Goal: Check status: Check status

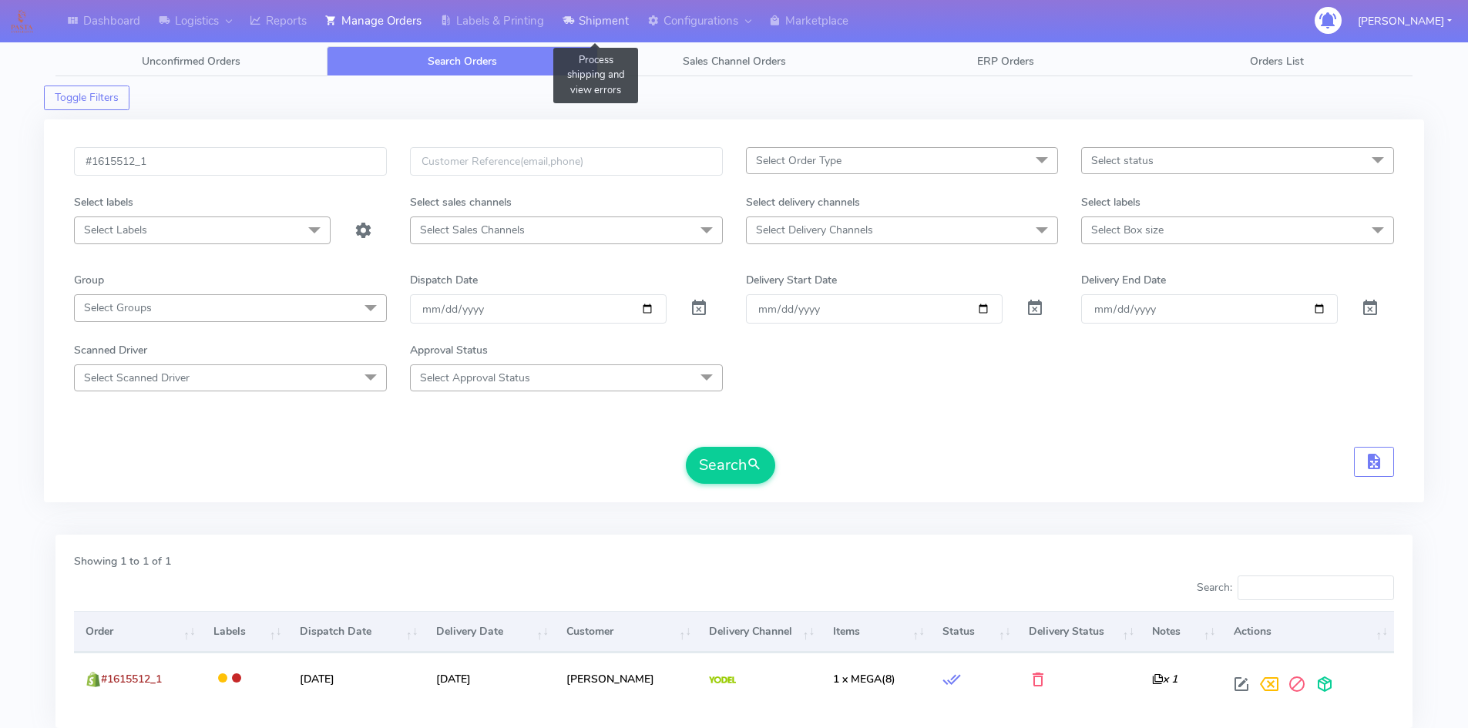
click at [590, 28] on link "Shipment" at bounding box center [595, 21] width 85 height 42
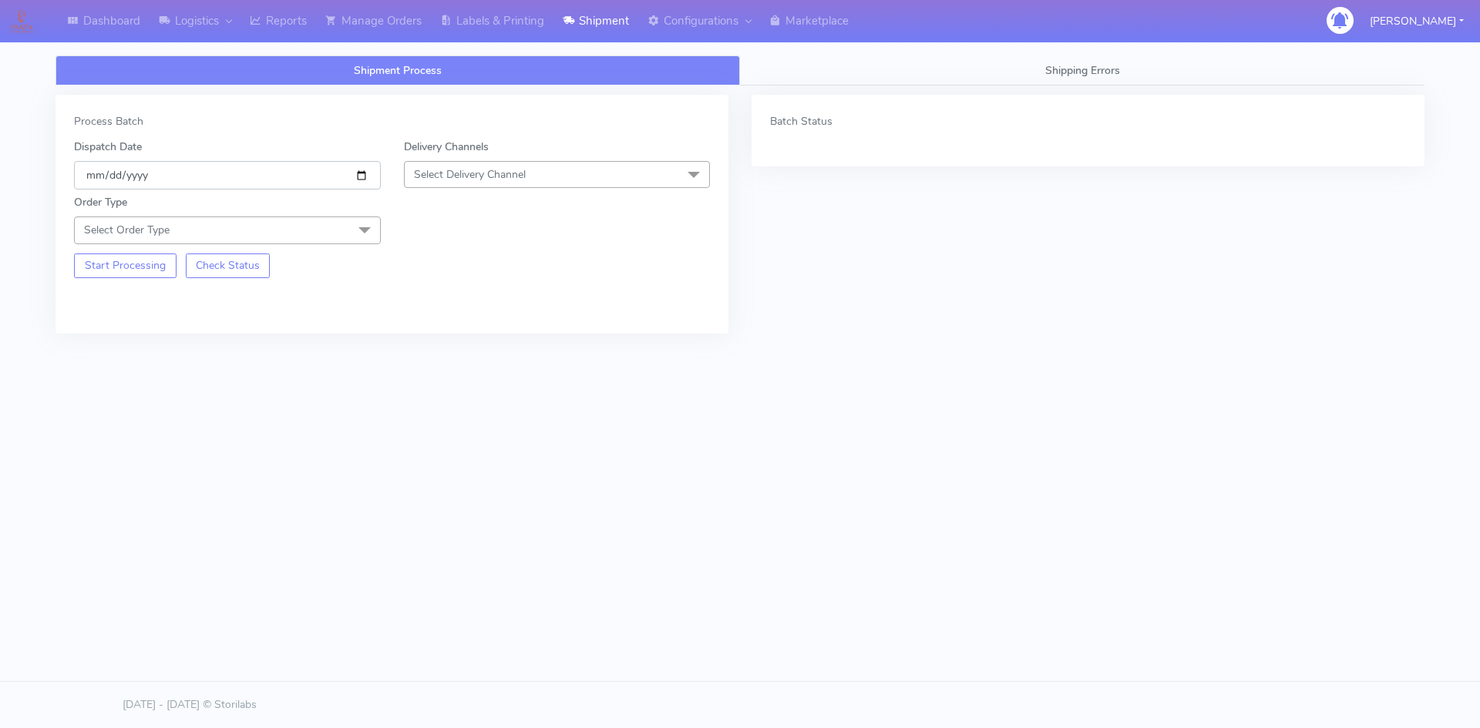
click at [358, 169] on input "[DATE]" at bounding box center [227, 175] width 307 height 29
type input "[DATE]"
click at [595, 176] on span "Select Delivery Channel" at bounding box center [557, 174] width 307 height 27
click at [460, 272] on div "OnFleet" at bounding box center [557, 272] width 290 height 16
click at [307, 237] on span "Select Order Type" at bounding box center [227, 230] width 307 height 27
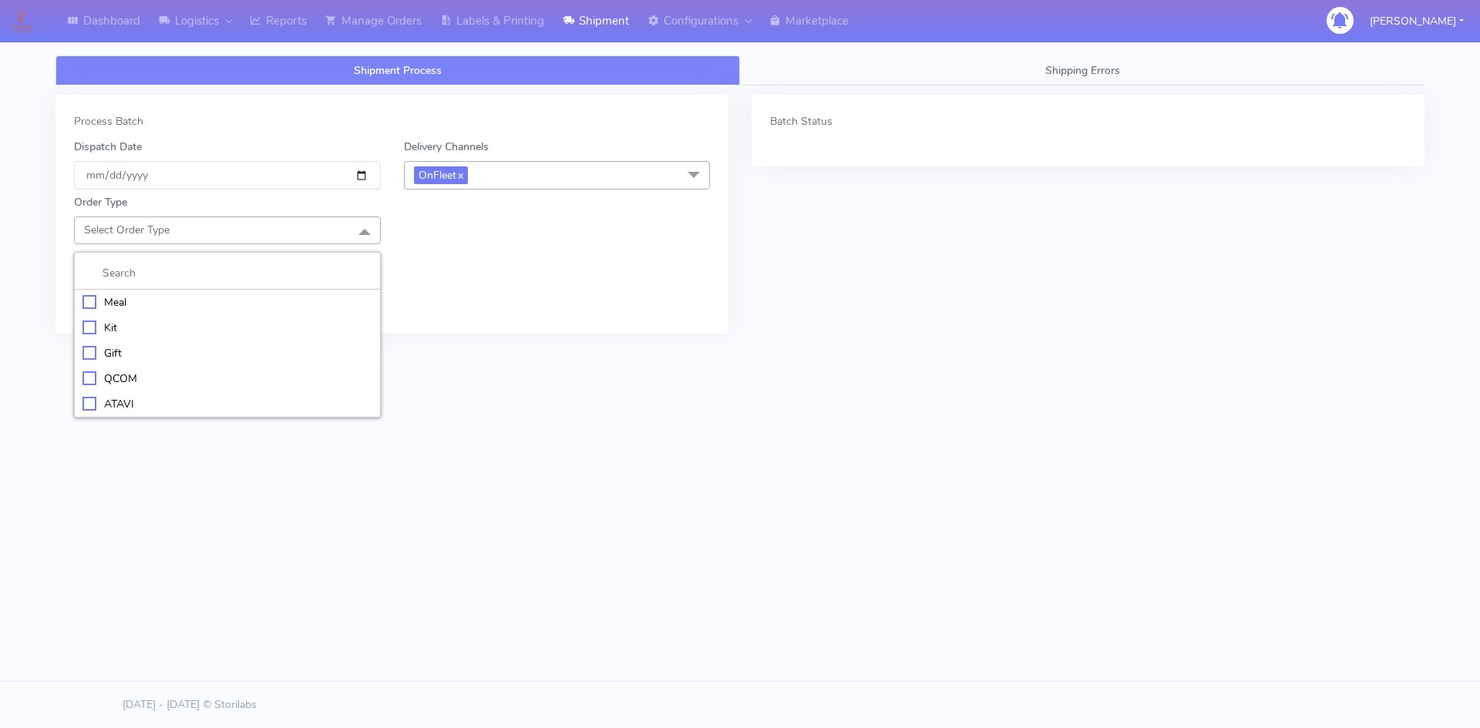
click at [113, 297] on div "Meal" at bounding box center [227, 302] width 290 height 16
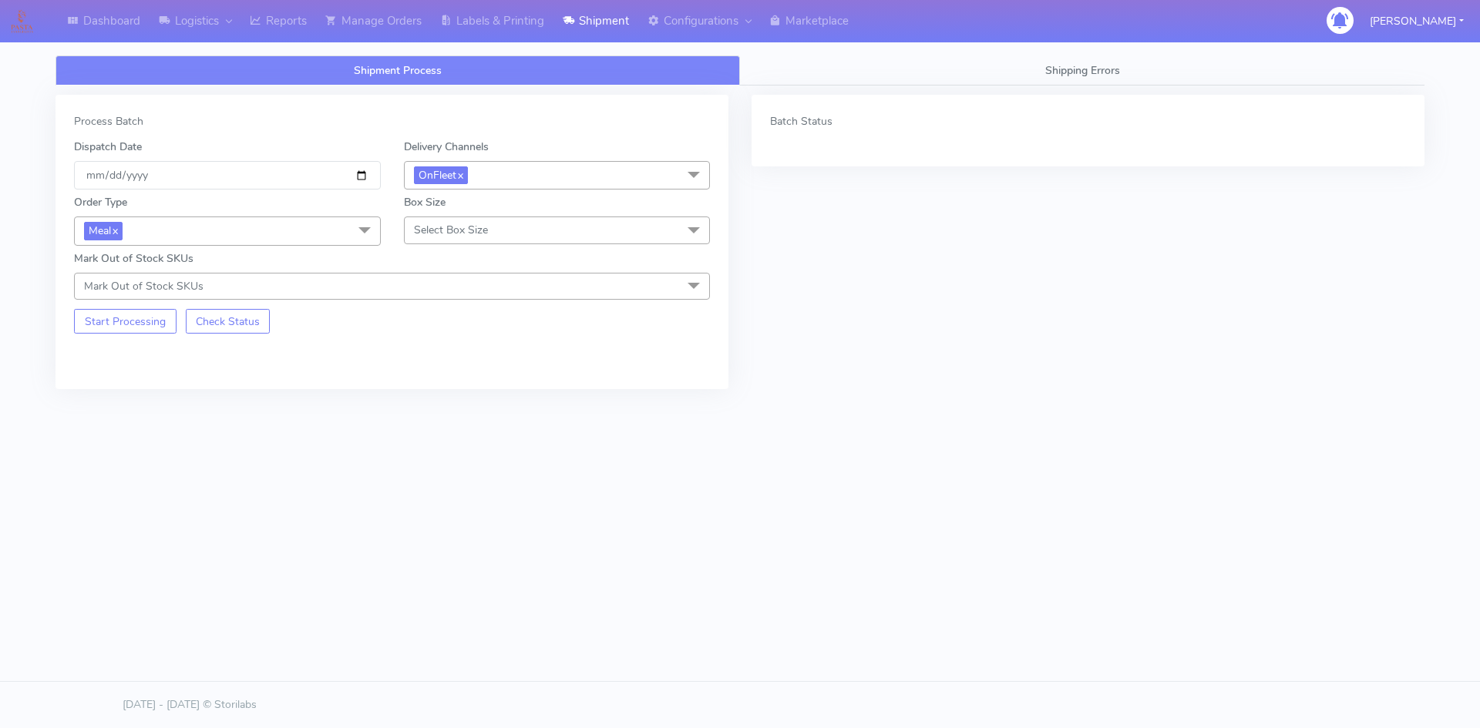
click at [463, 230] on span "Select Box Size" at bounding box center [451, 230] width 74 height 15
click at [422, 301] on div "Small" at bounding box center [557, 302] width 290 height 16
click at [121, 320] on button "Start Processing" at bounding box center [125, 321] width 102 height 25
